Goal: Task Accomplishment & Management: Use online tool/utility

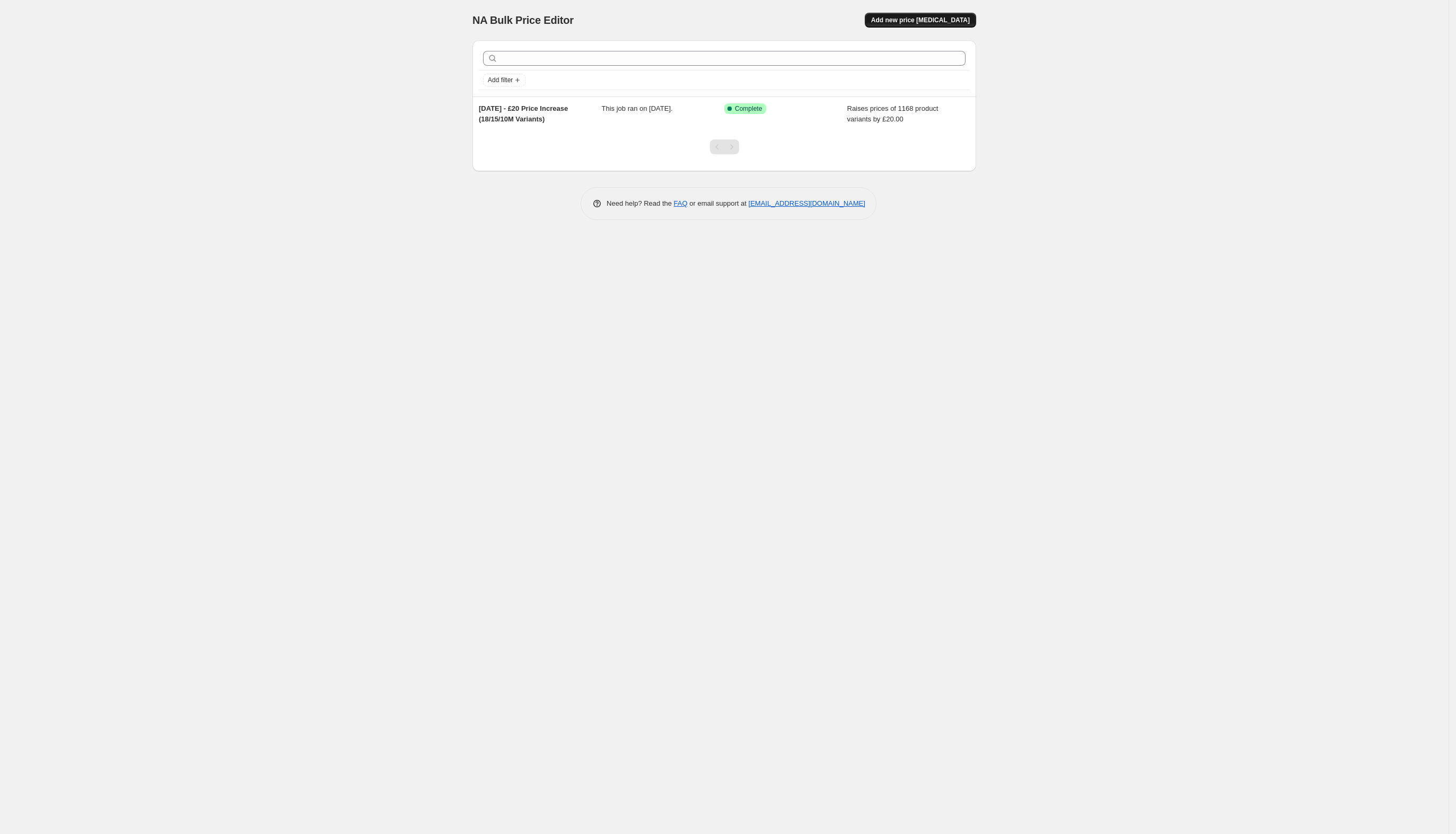
click at [940, 21] on span "Add new price [MEDICAL_DATA]" at bounding box center [920, 20] width 98 height 8
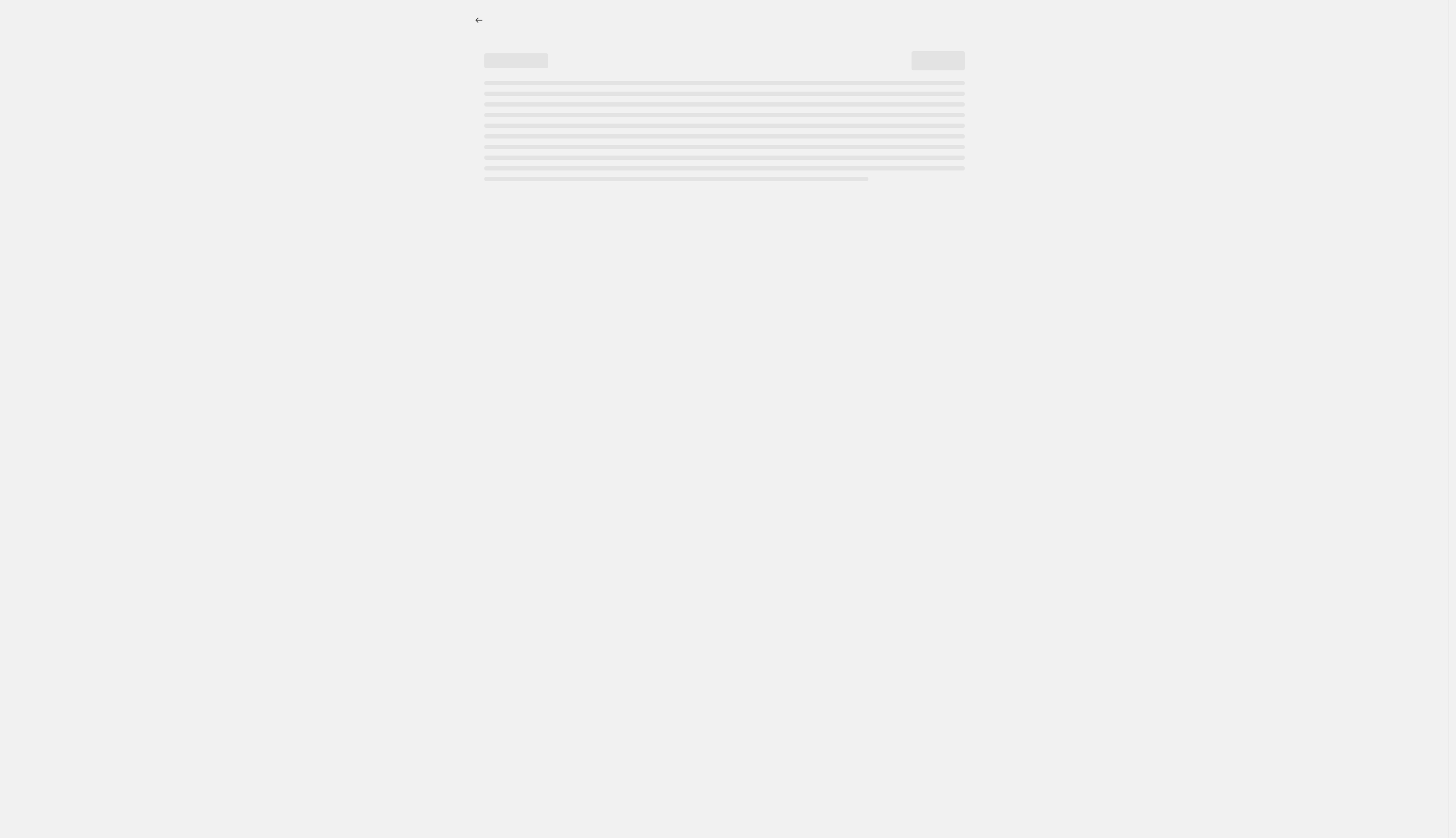
select select "percentage"
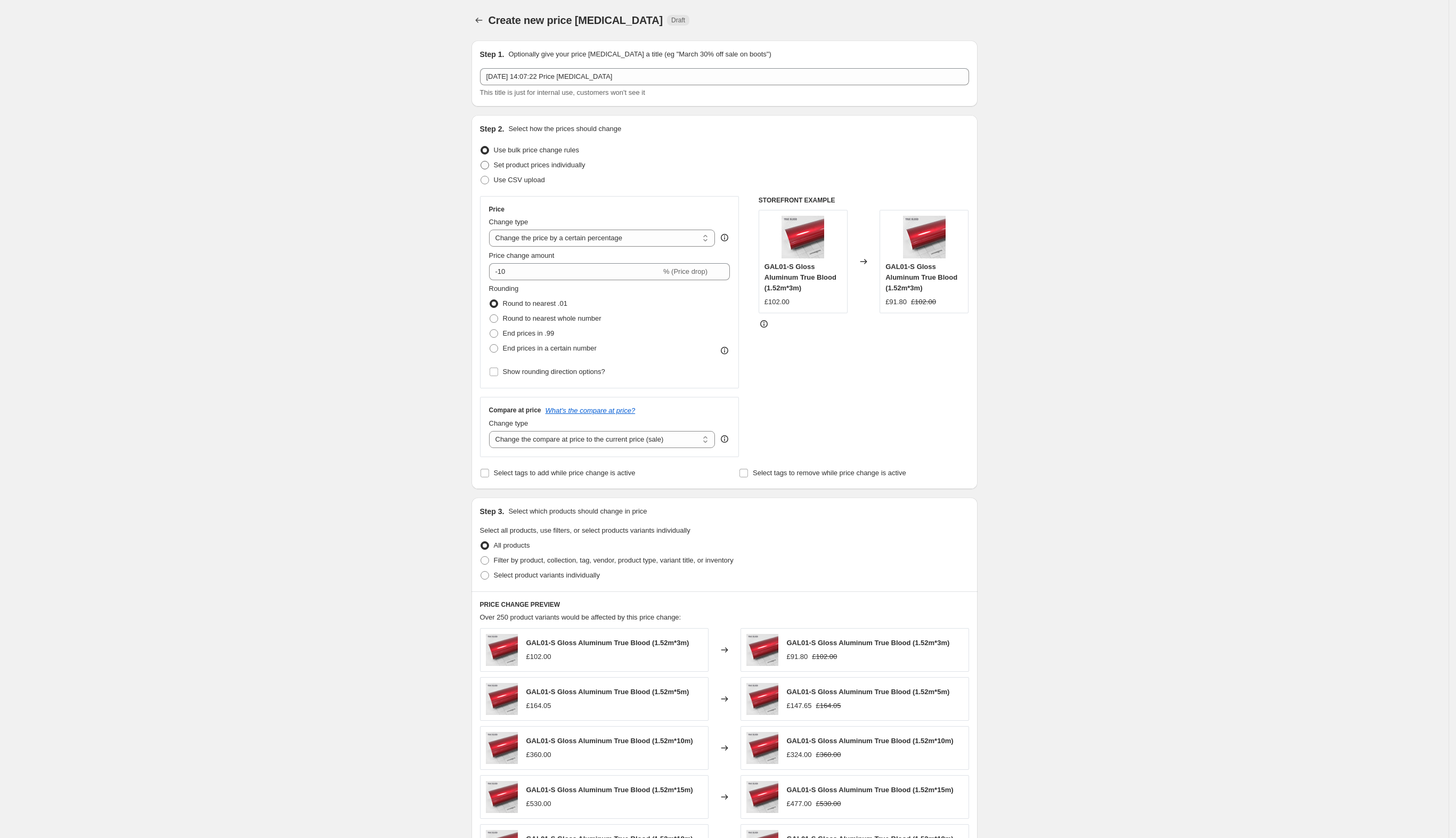
click at [566, 165] on span "Set product prices individually" at bounding box center [539, 165] width 91 height 8
click at [481, 162] on input "Set product prices individually" at bounding box center [481, 161] width 1 height 1
radio input "true"
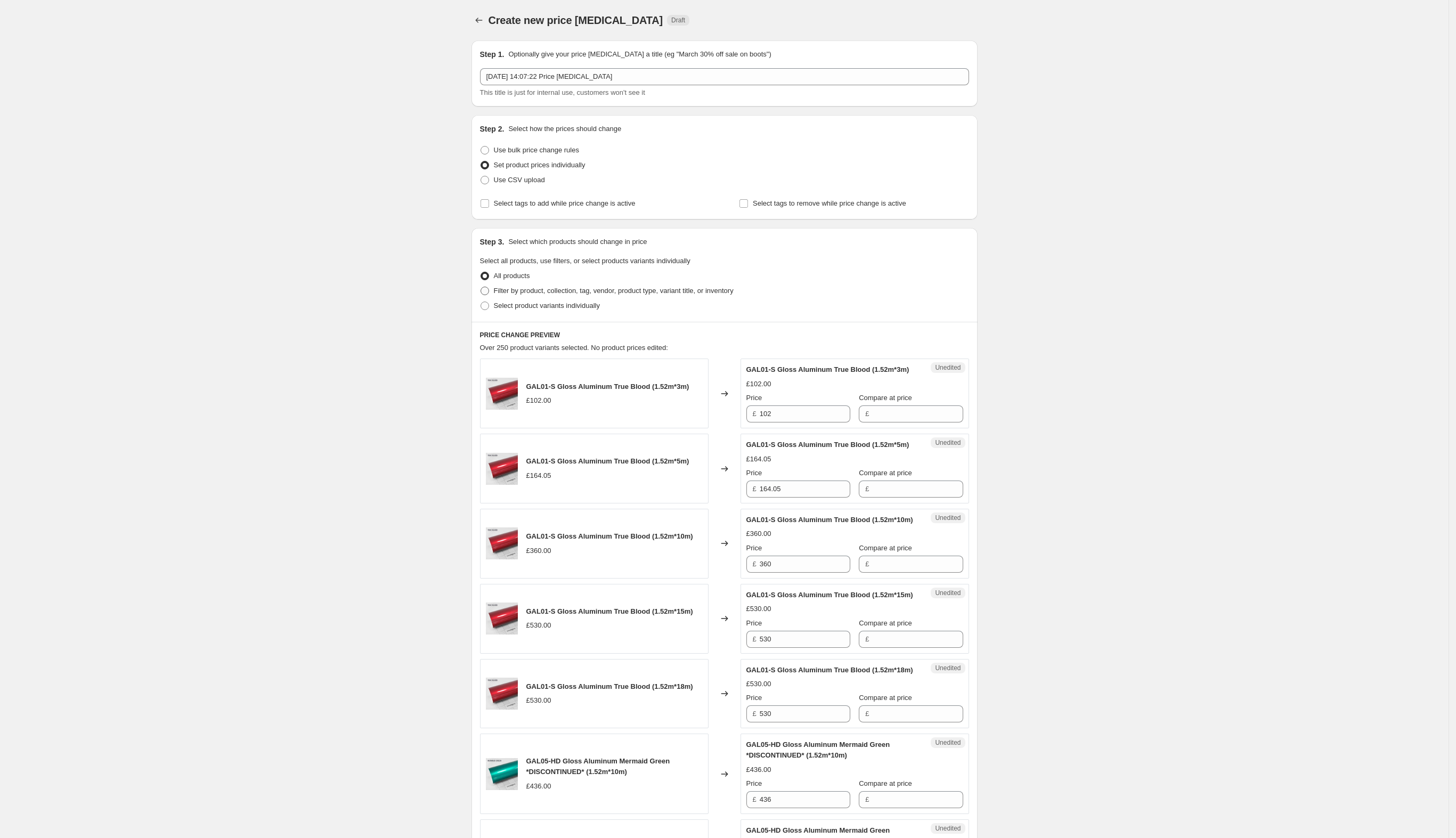
click at [544, 289] on span "Filter by product, collection, tag, vendor, product type, variant title, or inv…" at bounding box center [614, 290] width 240 height 8
click at [481, 287] on input "Filter by product, collection, tag, vendor, product type, variant title, or inv…" at bounding box center [481, 286] width 1 height 1
radio input "true"
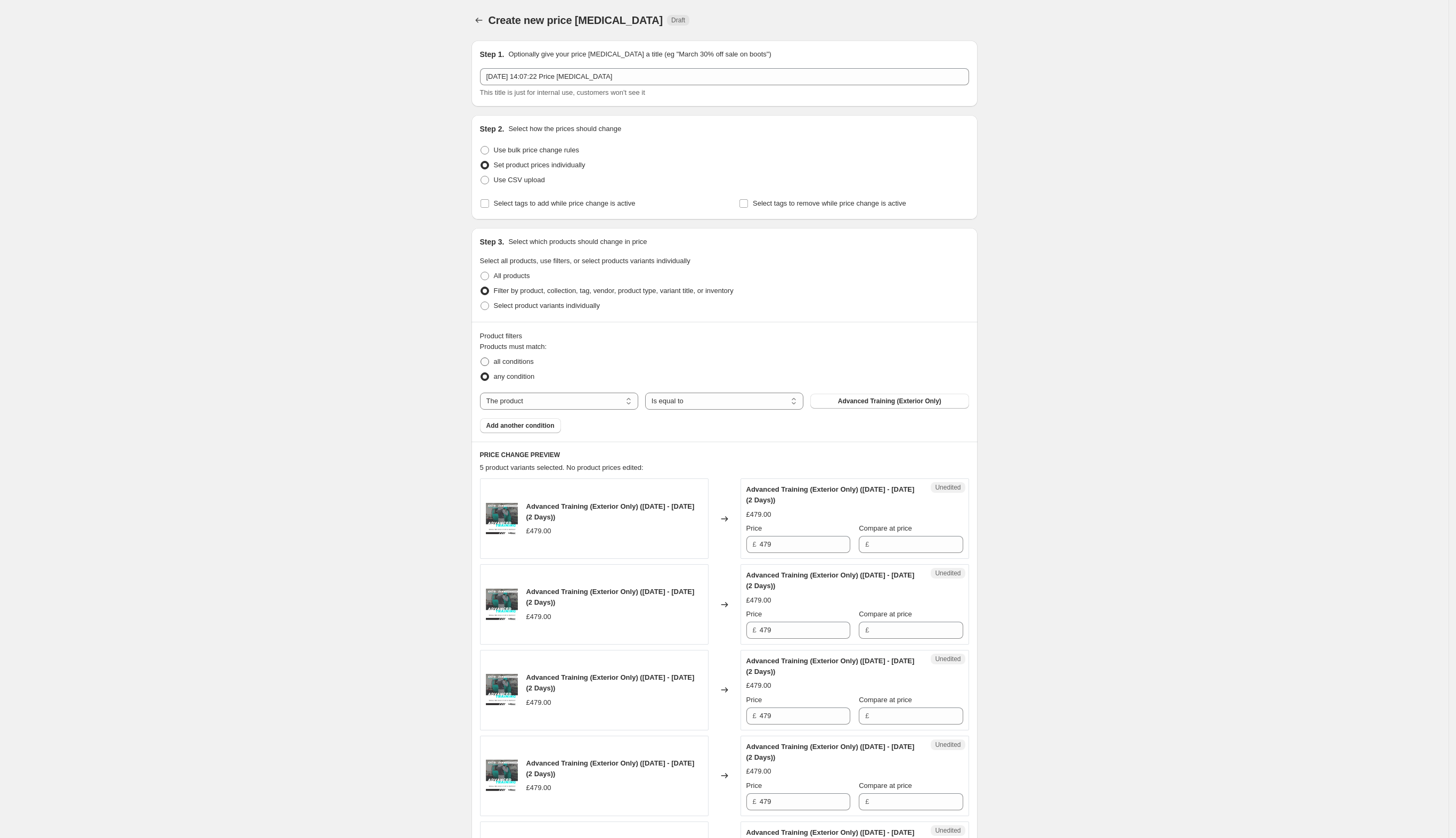
click at [529, 362] on span "all conditions" at bounding box center [513, 361] width 40 height 8
click at [481, 358] on input "all conditions" at bounding box center [481, 357] width 1 height 1
radio input "true"
click at [576, 398] on select "The product The product's collection The product's tag The product's vendor The…" at bounding box center [559, 401] width 158 height 17
click at [483, 392] on select "The product The product's collection The product's tag The product's vendor The…" at bounding box center [559, 401] width 158 height 17
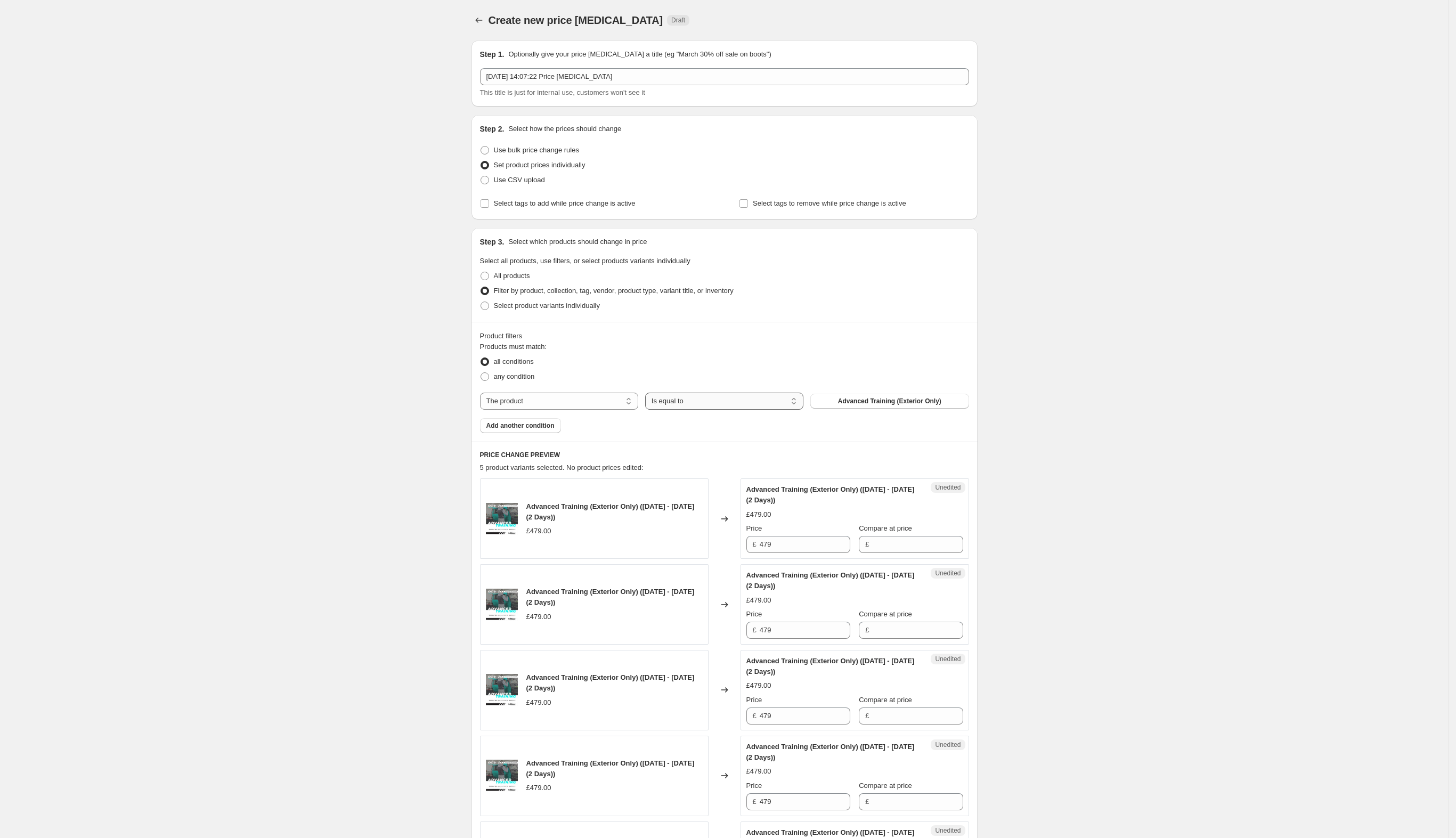
click at [704, 401] on select "Is equal to Is not equal to" at bounding box center [724, 401] width 158 height 17
click at [690, 356] on div "all conditions" at bounding box center [724, 361] width 489 height 15
click at [538, 307] on span "Select product variants individually" at bounding box center [547, 305] width 106 height 8
click at [481, 302] on input "Select product variants individually" at bounding box center [481, 301] width 1 height 1
radio input "true"
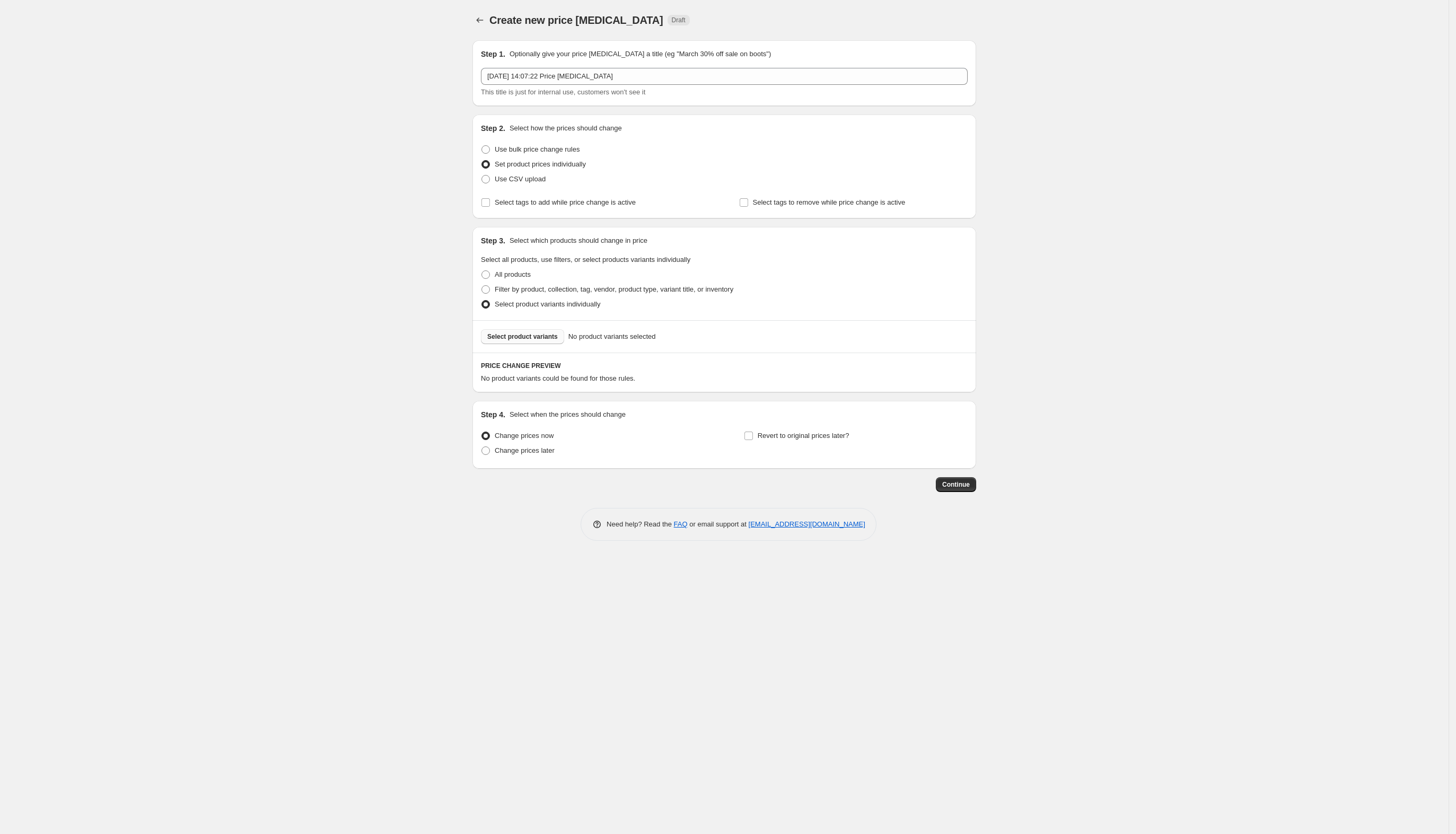
click at [537, 338] on span "Select product variants" at bounding box center [522, 336] width 71 height 8
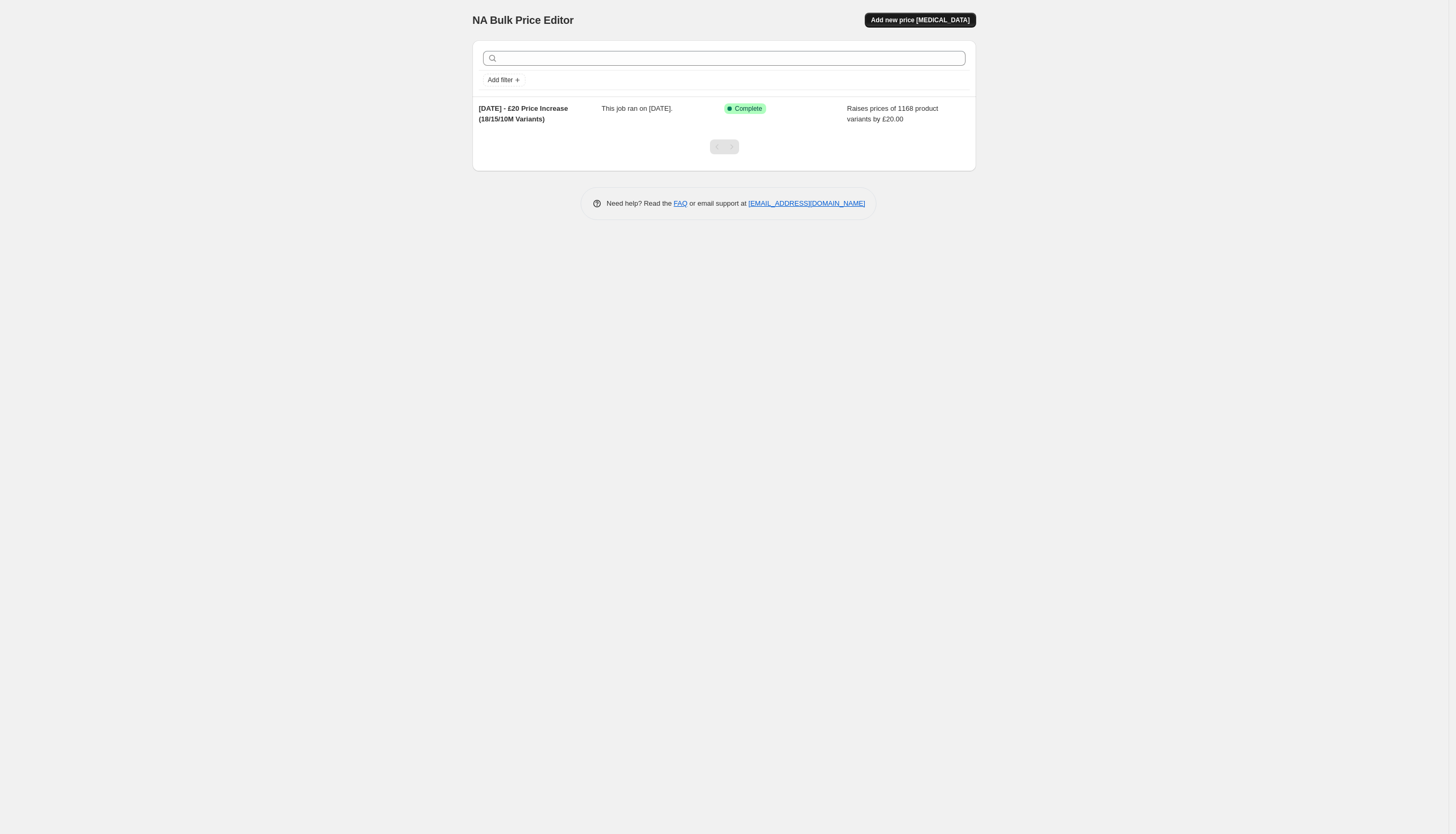
click at [907, 18] on span "Add new price [MEDICAL_DATA]" at bounding box center [920, 20] width 98 height 8
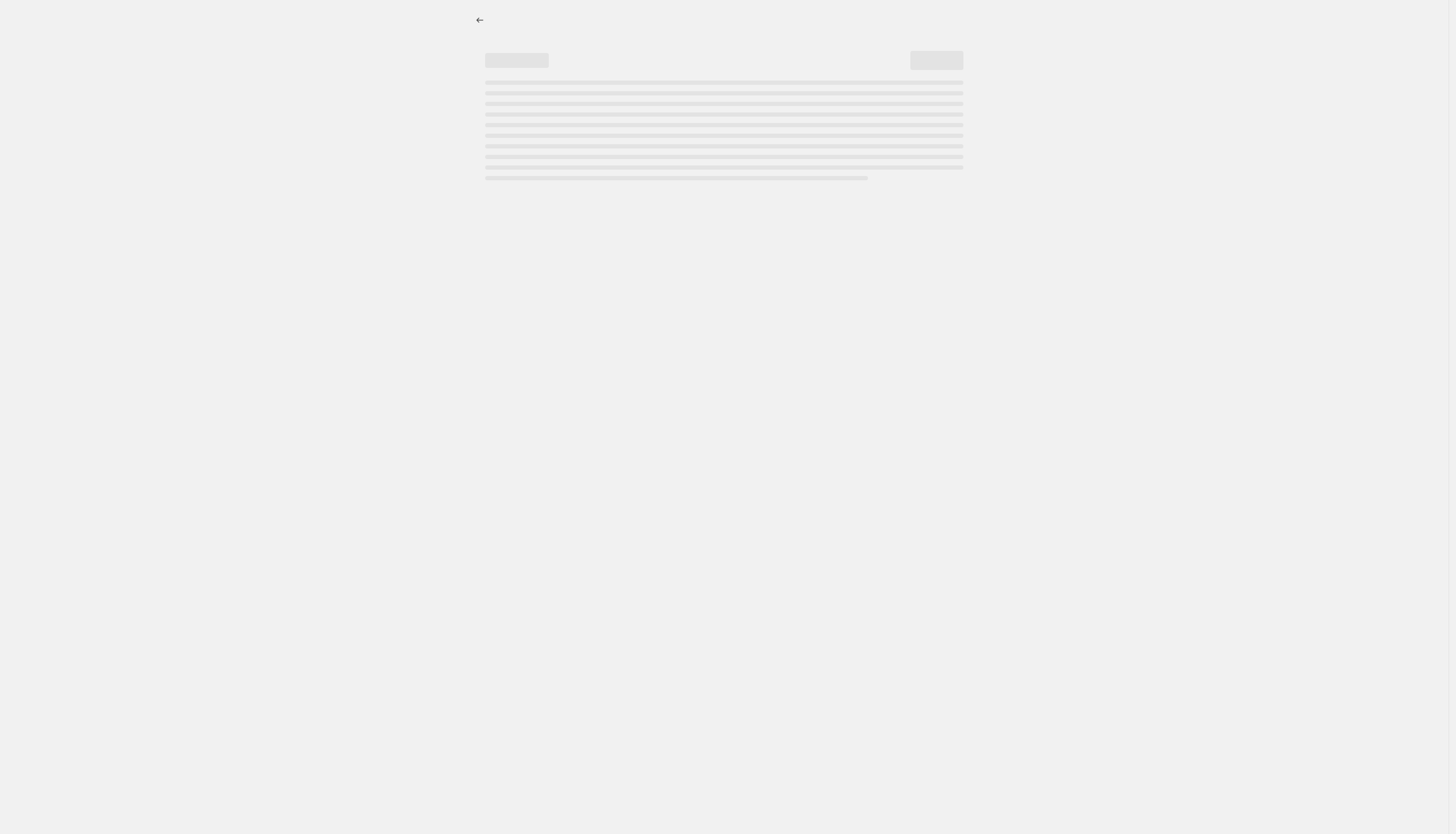
select select "percentage"
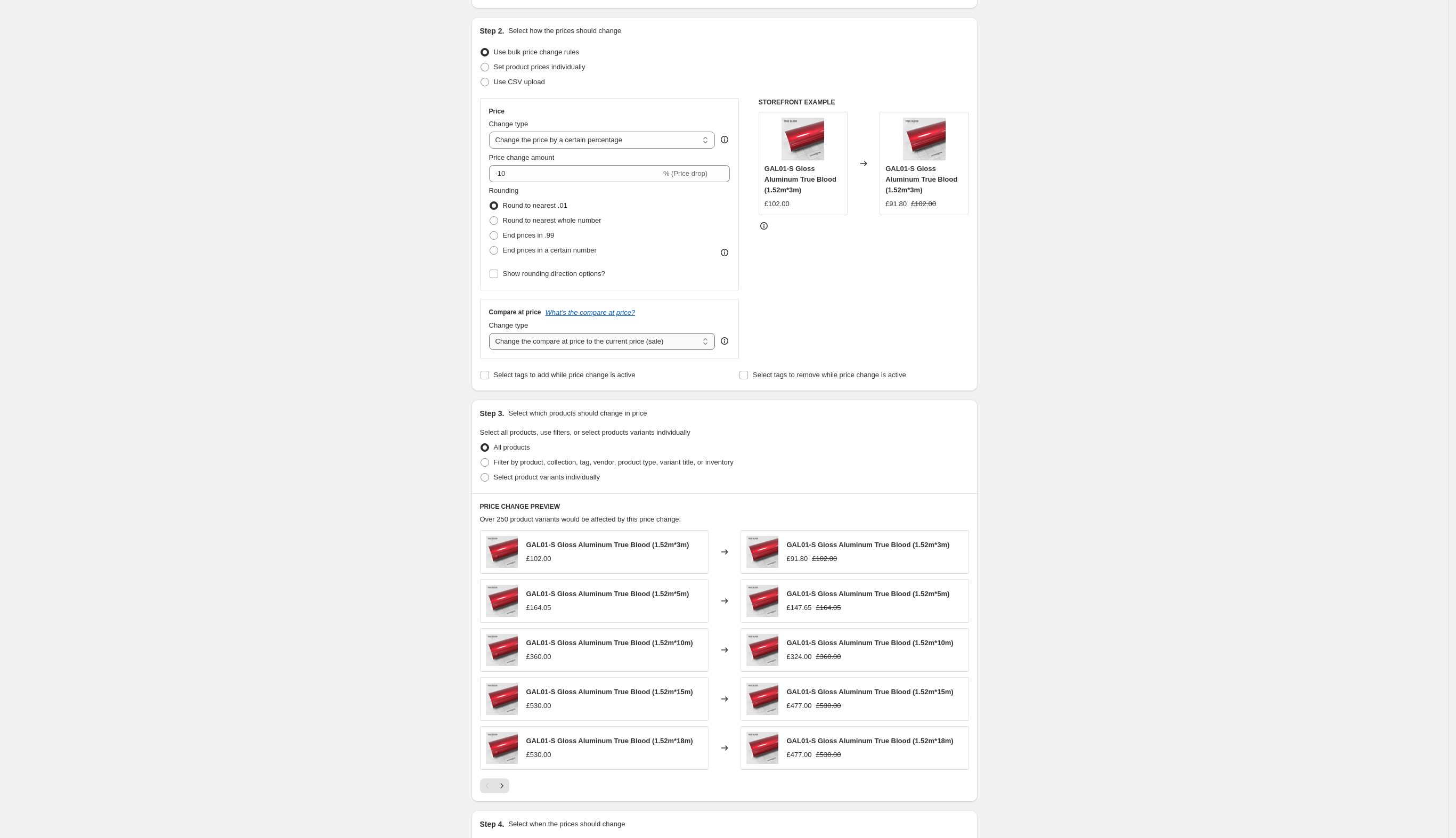
scroll to position [213, 0]
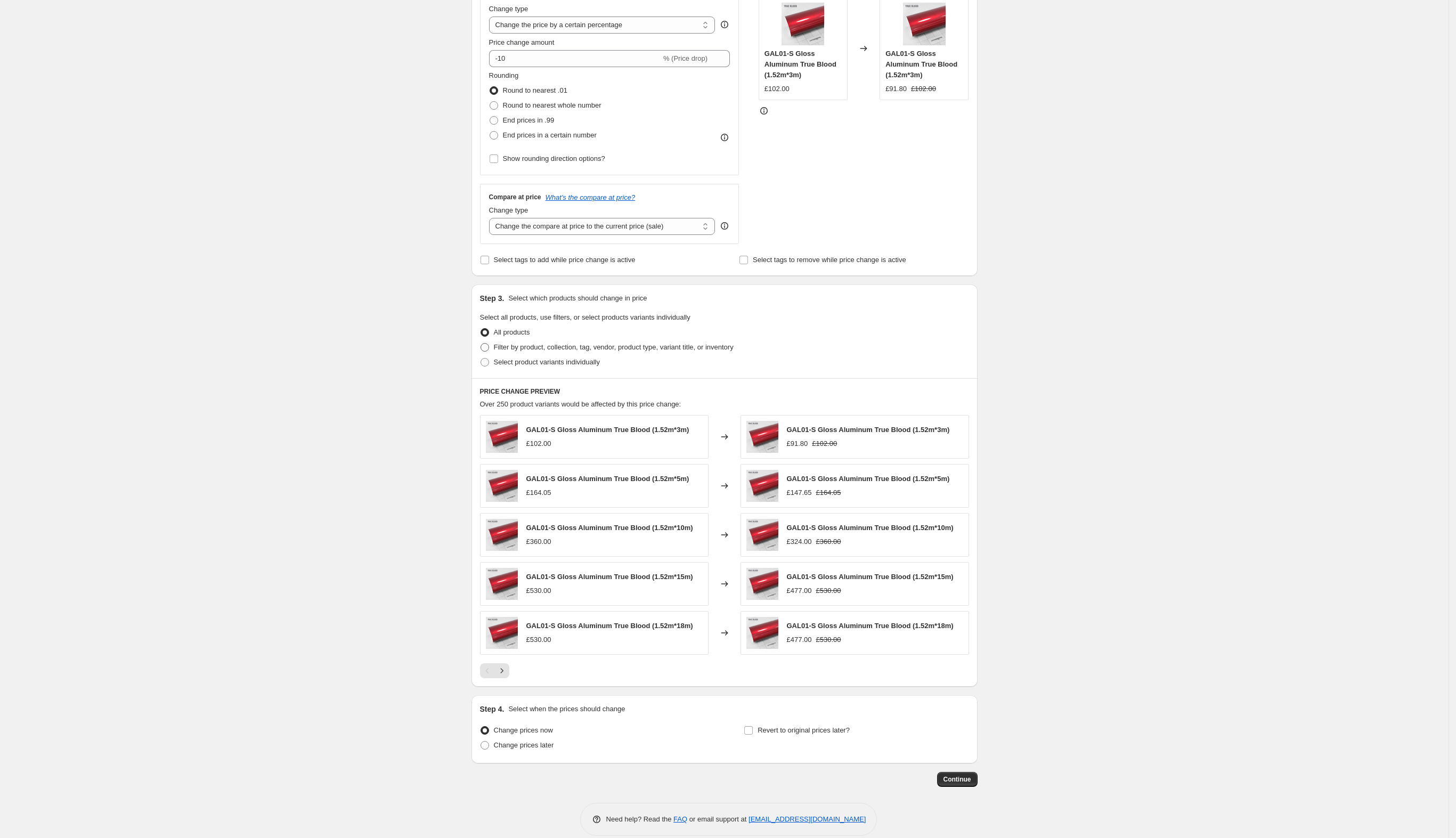
click at [548, 346] on span "Filter by product, collection, tag, vendor, product type, variant title, or inv…" at bounding box center [614, 347] width 240 height 8
click at [481, 344] on input "Filter by product, collection, tag, vendor, product type, variant title, or inv…" at bounding box center [481, 343] width 1 height 1
radio input "true"
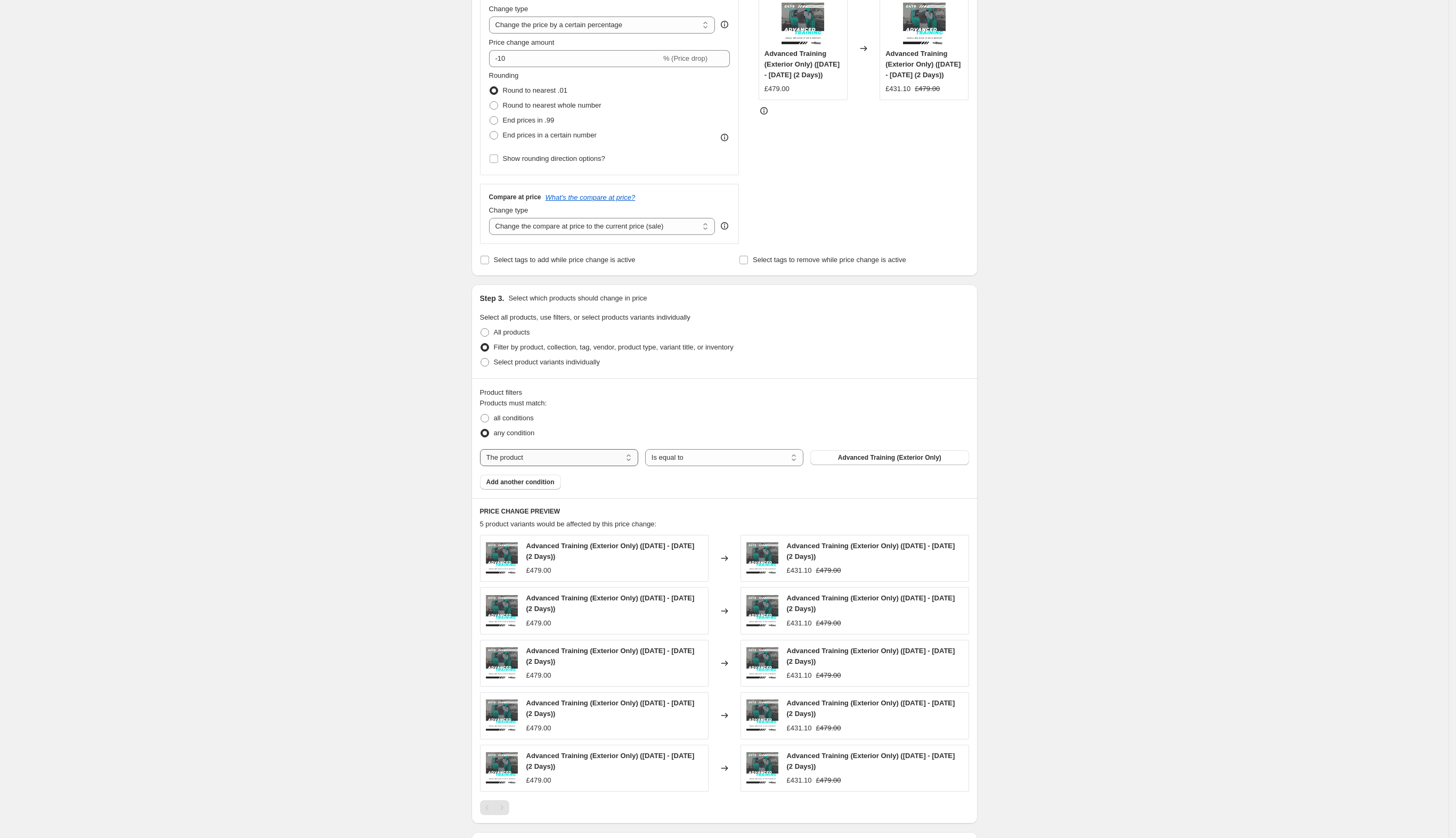
click at [571, 454] on select "The product The product's collection The product's tag The product's vendor The…" at bounding box center [559, 457] width 158 height 17
click at [570, 454] on select "The product The product's collection The product's tag The product's vendor The…" at bounding box center [559, 457] width 158 height 17
click at [515, 416] on span "all conditions" at bounding box center [513, 418] width 40 height 8
click at [481, 415] on input "all conditions" at bounding box center [481, 414] width 1 height 1
radio input "true"
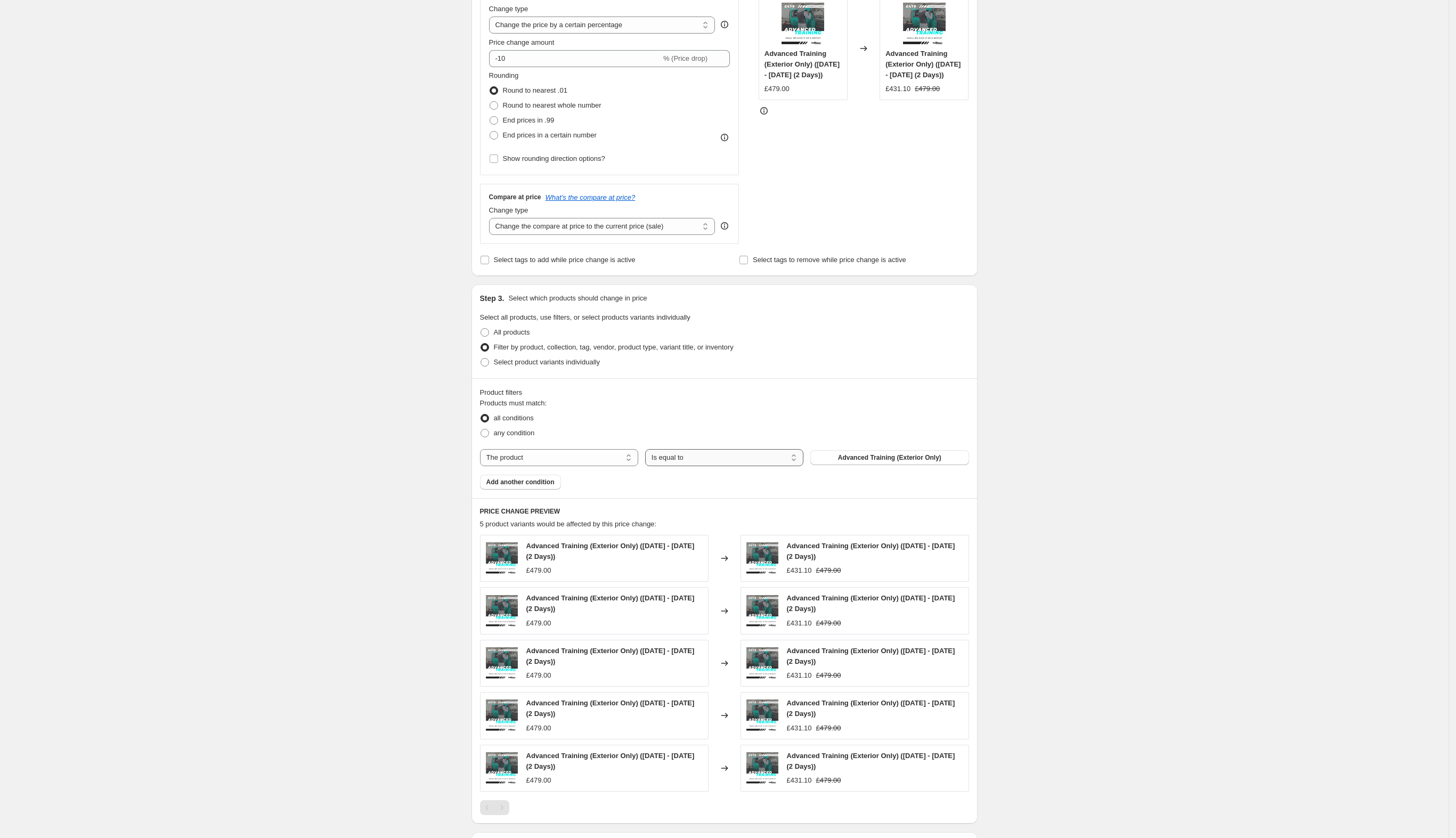
click at [667, 457] on select "Is equal to Is not equal to" at bounding box center [724, 457] width 158 height 17
drag, startPoint x: 667, startPoint y: 457, endPoint x: 699, endPoint y: 461, distance: 32.2
click at [667, 457] on select "Is equal to Is not equal to" at bounding box center [724, 457] width 158 height 17
click at [581, 463] on select "The product The product's collection The product's tag The product's vendor The…" at bounding box center [559, 457] width 158 height 17
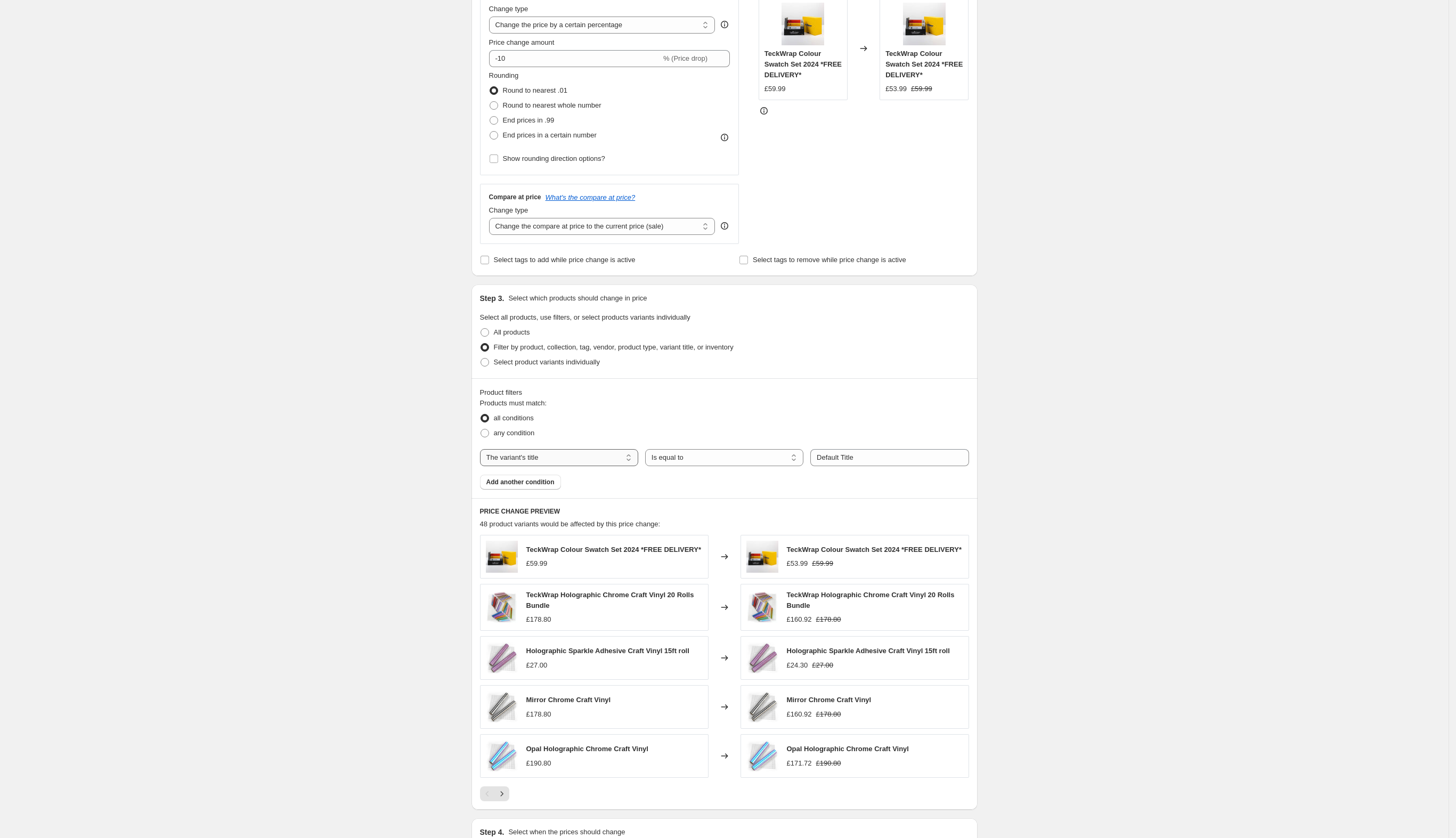
click at [583, 458] on select "The product The product's collection The product's tag The product's vendor The…" at bounding box center [559, 457] width 158 height 17
select select "product"
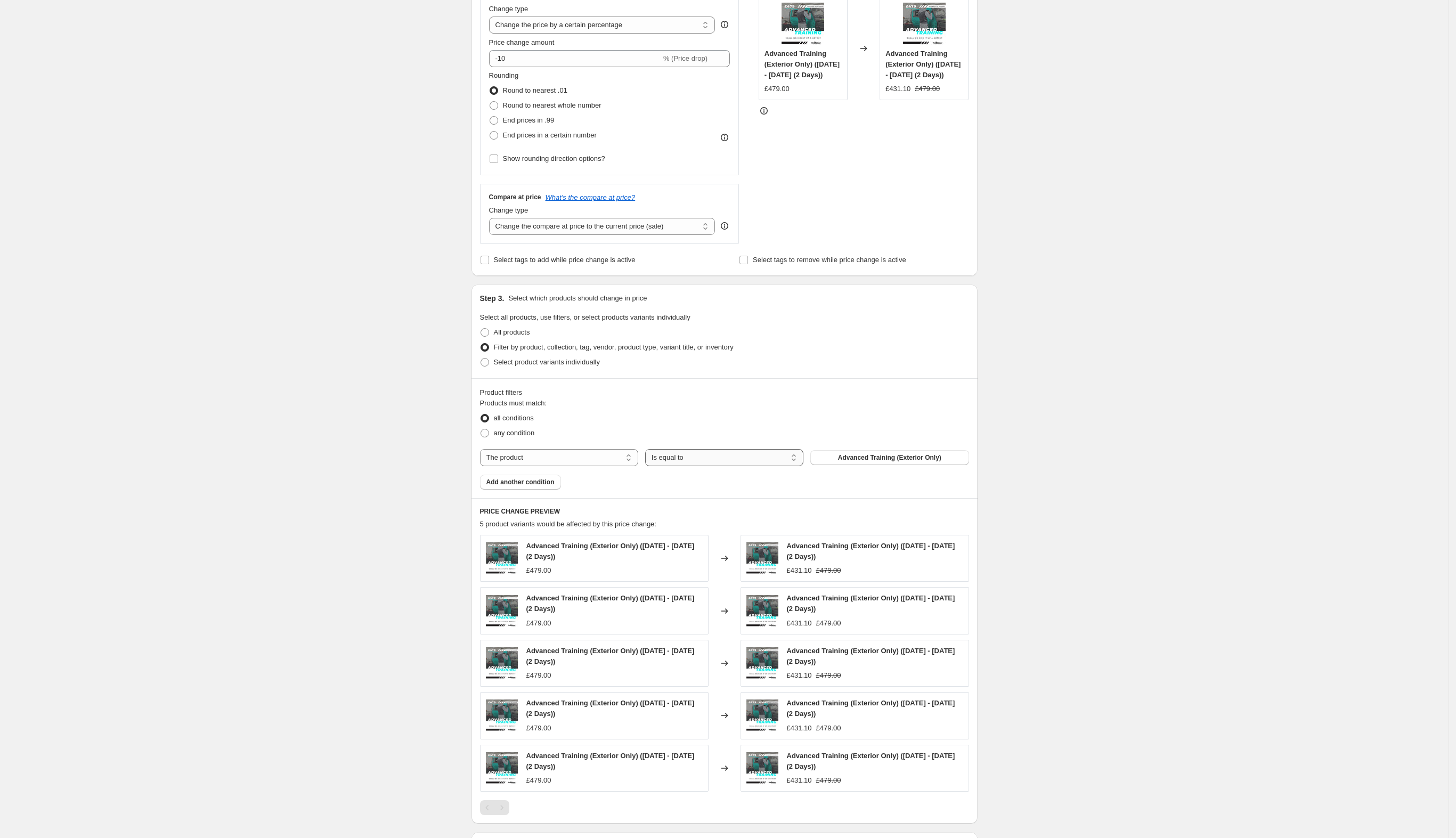
click at [723, 456] on select "Is equal to Is not equal to" at bounding box center [724, 457] width 158 height 17
click at [648, 450] on select "Is equal to Is not equal to" at bounding box center [724, 457] width 158 height 17
click at [881, 456] on span "Advanced Training (Exterior Only)" at bounding box center [890, 457] width 104 height 8
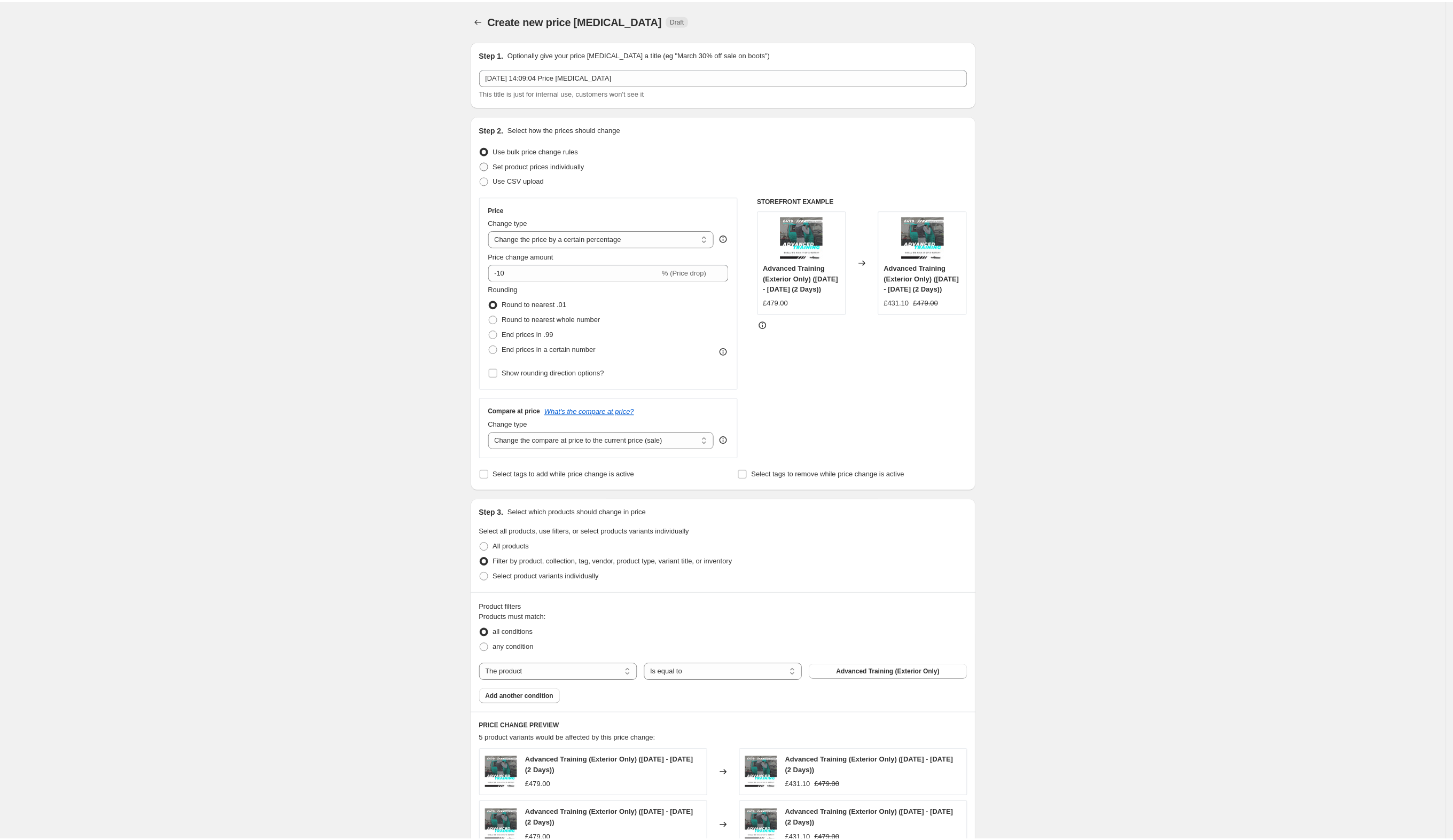
scroll to position [142, 0]
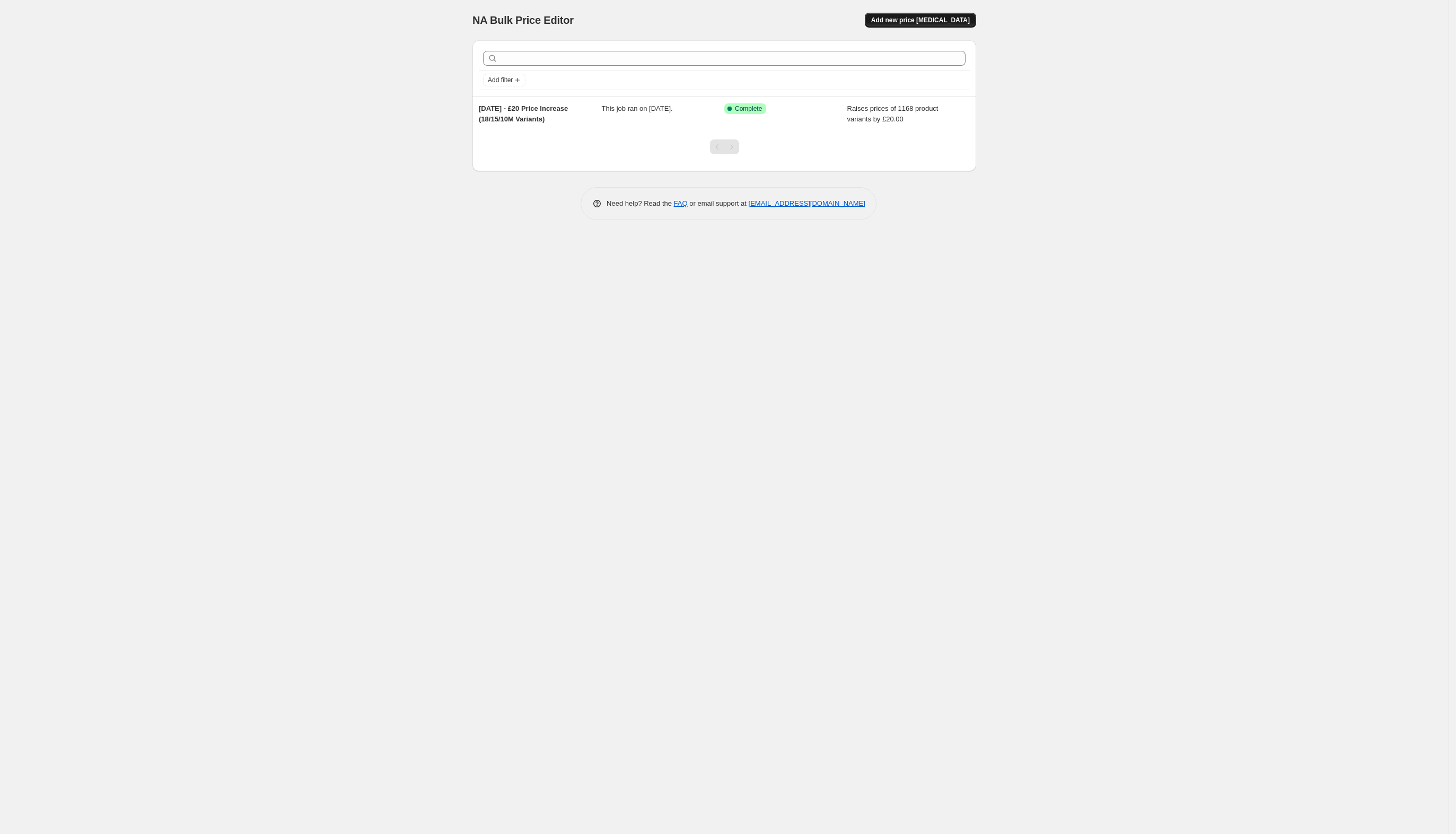
click at [925, 25] on button "Add new price [MEDICAL_DATA]" at bounding box center [921, 20] width 111 height 15
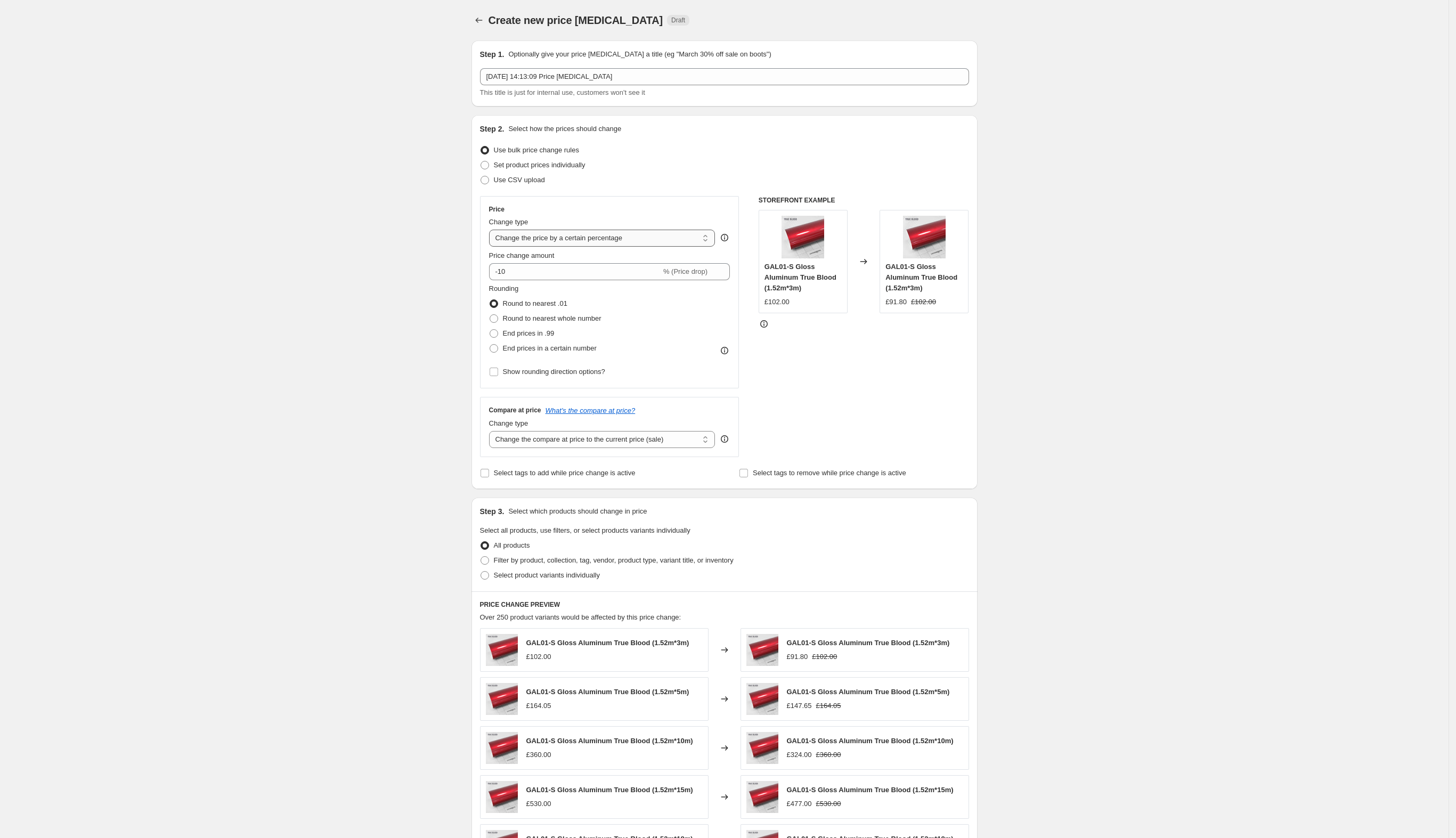
click at [576, 237] on select "Change the price to a certain amount Change the price by a certain amount Chang…" at bounding box center [601, 237] width 226 height 17
select select "to"
click at [492, 229] on select "Change the price to a certain amount Change the price by a certain amount Chang…" at bounding box center [601, 237] width 226 height 17
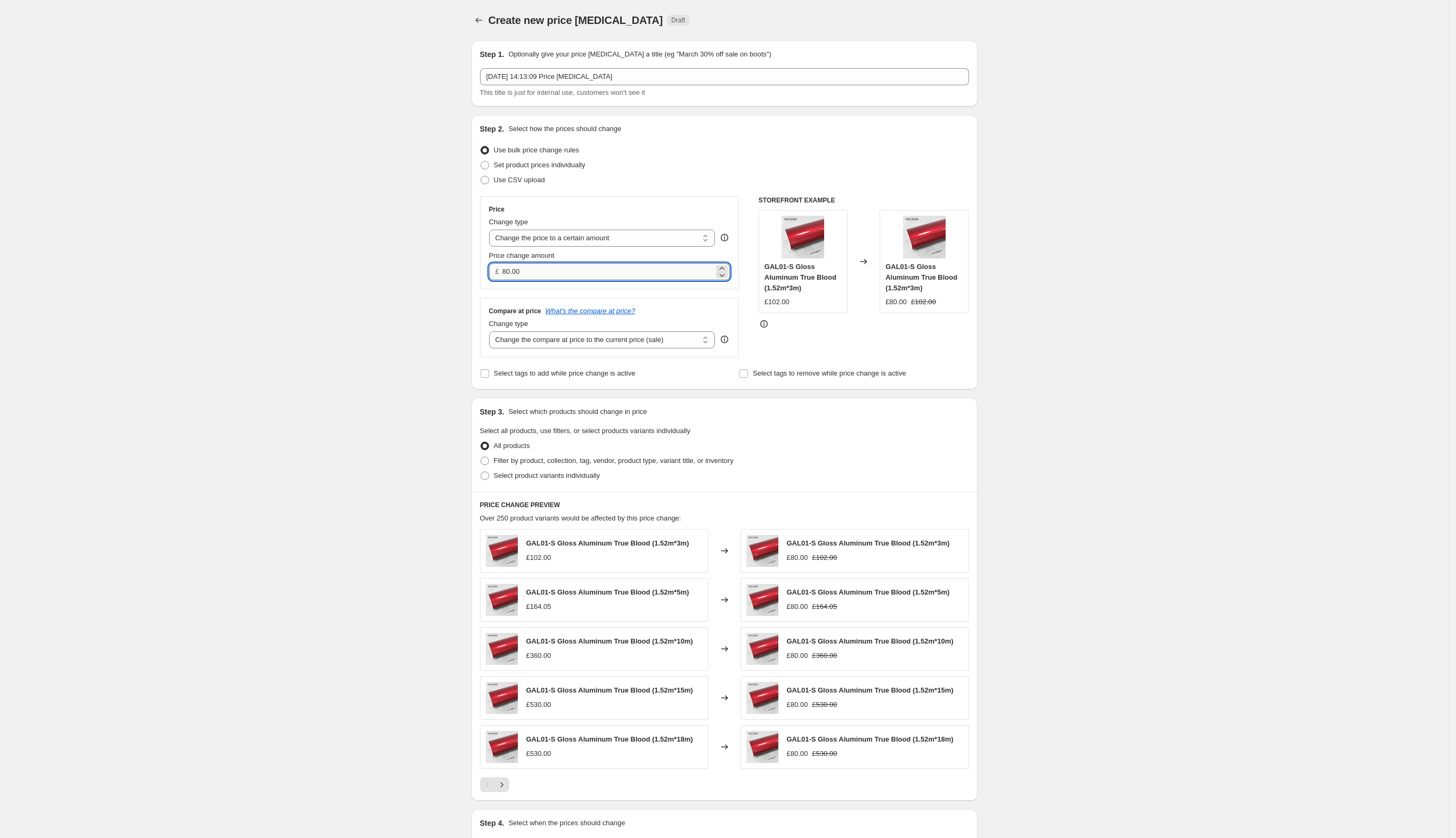
click at [531, 273] on input "80.00" at bounding box center [608, 271] width 211 height 17
type input "660.00"
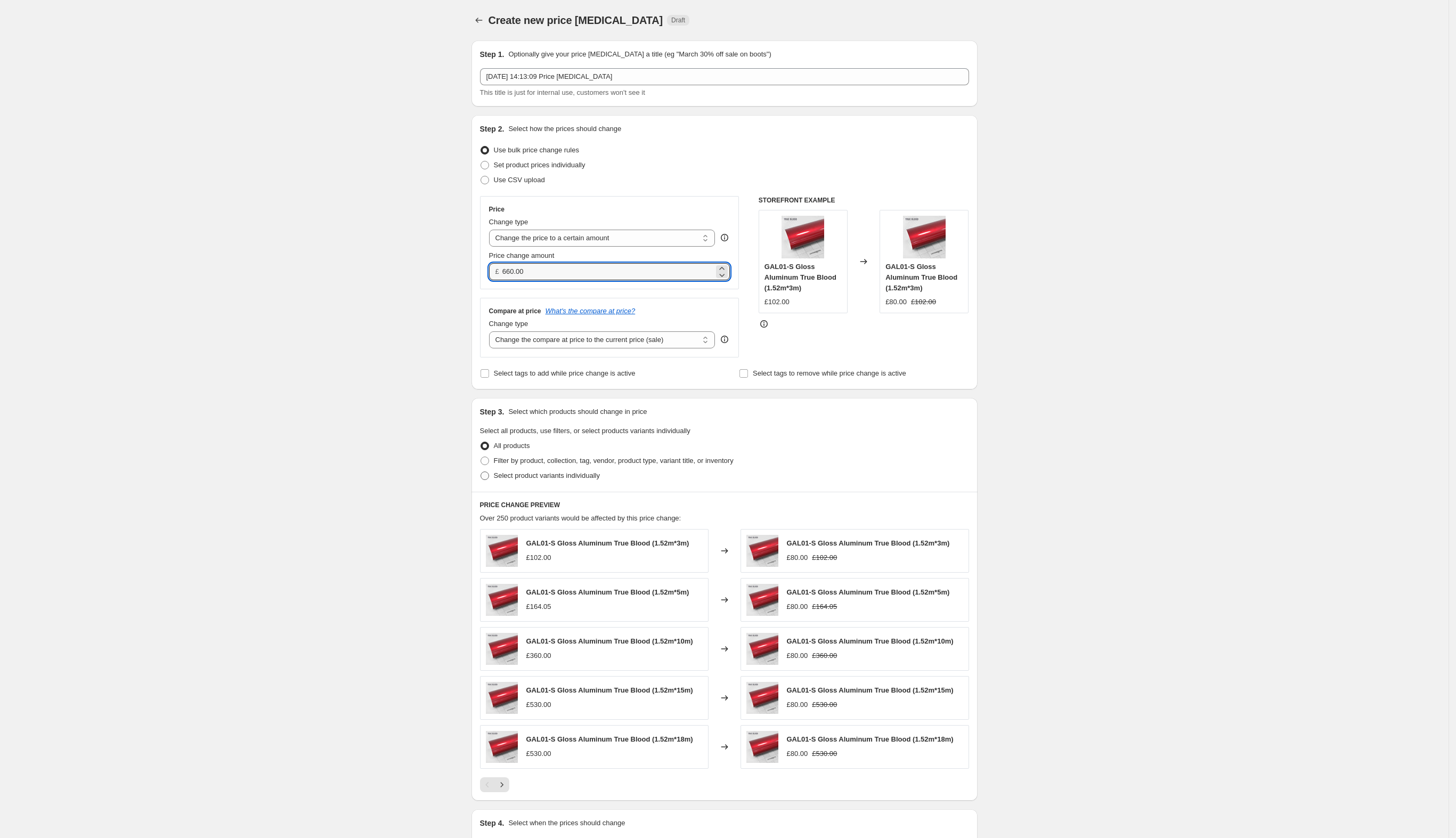
click at [567, 476] on span "Select product variants individually" at bounding box center [547, 476] width 106 height 8
click at [481, 472] on input "Select product variants individually" at bounding box center [481, 472] width 1 height 1
radio input "true"
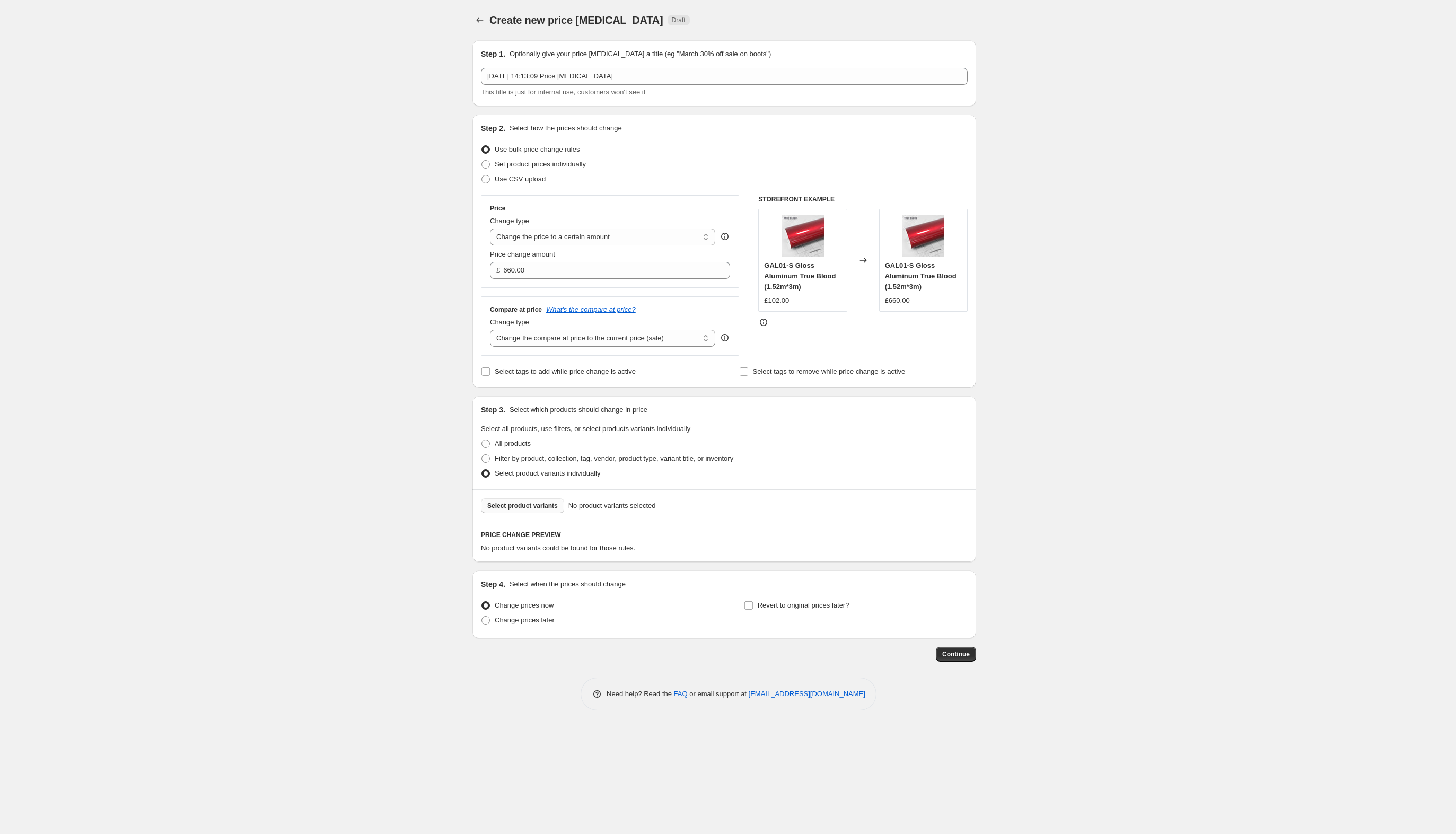
click at [546, 506] on span "Select product variants" at bounding box center [522, 506] width 71 height 8
